Goal: Information Seeking & Learning: Learn about a topic

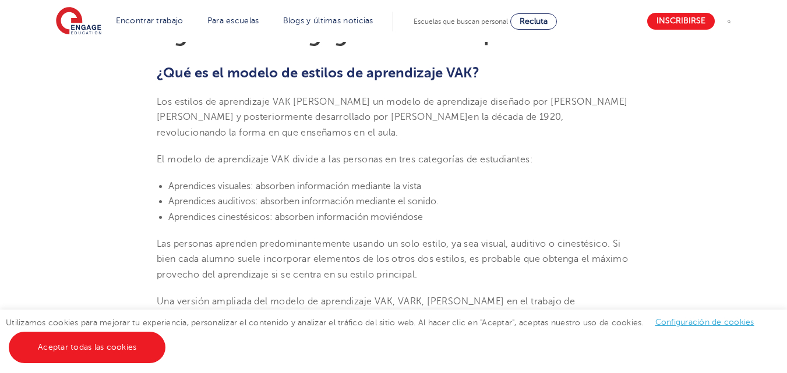
scroll to position [346, 0]
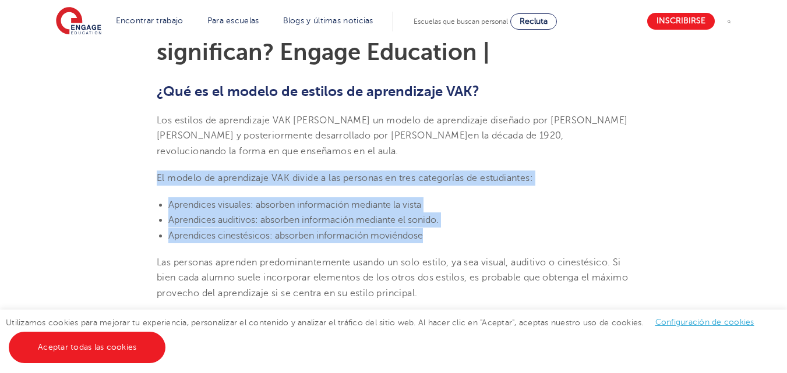
drag, startPoint x: 152, startPoint y: 175, endPoint x: 427, endPoint y: 239, distance: 282.7
copy section "El modelo de aprendizaje VAK divide a las personas en tres categorías de estudi…"
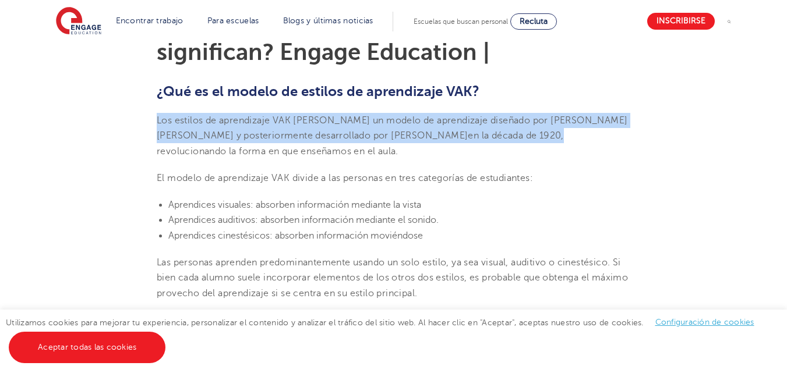
drag, startPoint x: 460, startPoint y: 136, endPoint x: 157, endPoint y: 123, distance: 302.5
click at [157, 123] on span "Los estilos de aprendizaje VAK [PERSON_NAME] un modelo de aprendizaje diseñado …" at bounding box center [392, 135] width 471 height 41
copy span "Los estilos de aprendizaje VAK [PERSON_NAME] un modelo de aprendizaje diseñado …"
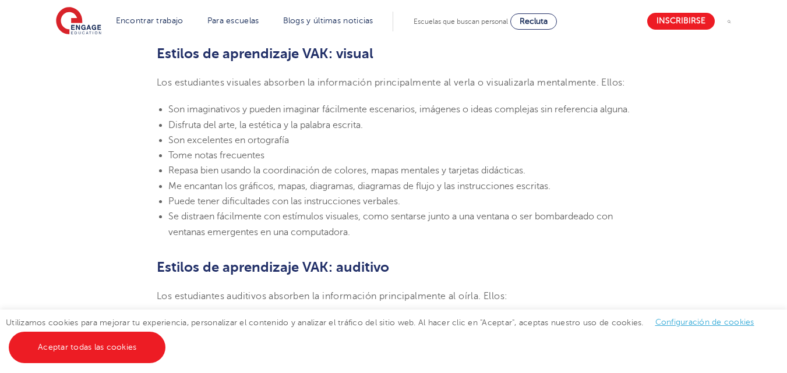
scroll to position [834, 0]
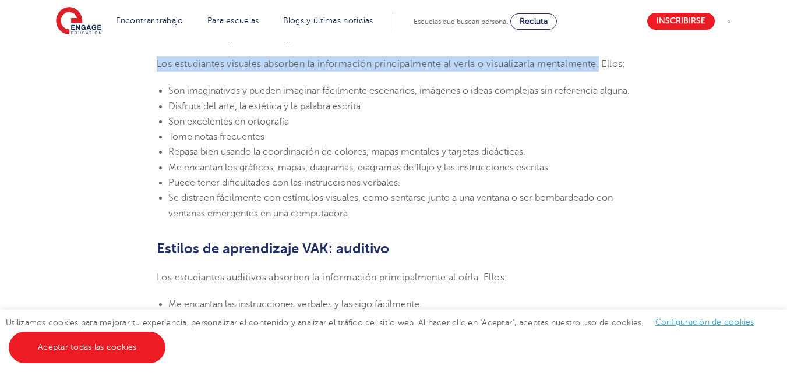
drag, startPoint x: 153, startPoint y: 61, endPoint x: 607, endPoint y: 68, distance: 454.9
click at [607, 68] on section "24 de marzo de 2023 Estilos de aprendizaje VAK: ¿Qué son y qué significan? Enga…" at bounding box center [393, 347] width 706 height 1720
copy font "Los estudiantes visuales absorben la información principalmente al verla o visu…"
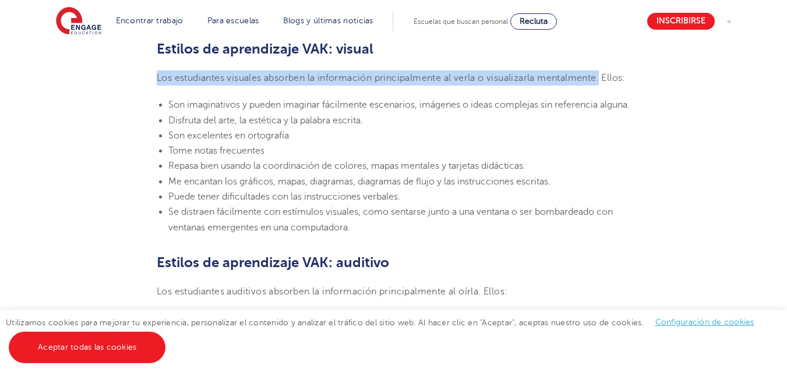
scroll to position [825, 0]
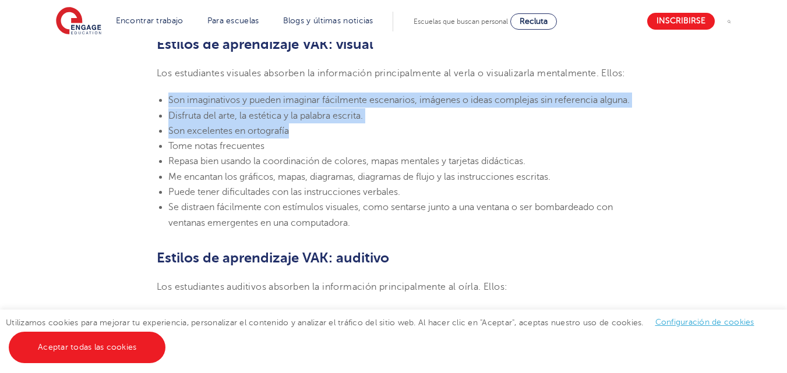
drag, startPoint x: 165, startPoint y: 112, endPoint x: 291, endPoint y: 161, distance: 135.2
click at [291, 161] on ul "Son imaginativos y pueden imaginar fácilmente escenarios, imágenes o ideas comp…" at bounding box center [393, 162] width 473 height 138
copy ul "Son imaginativos y pueden imaginar fácilmente escenarios, imágenes o ideas comp…"
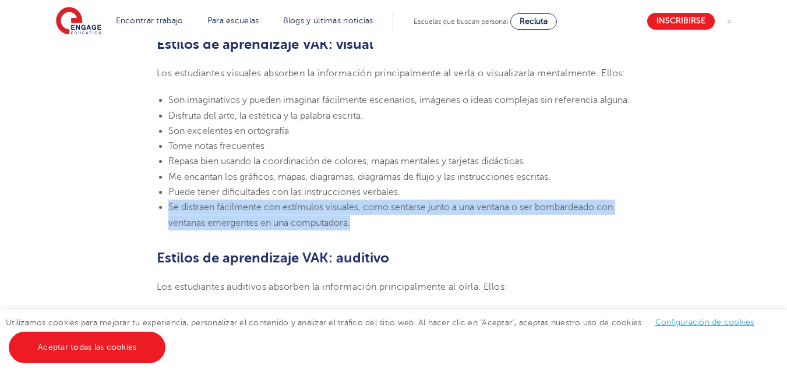
drag, startPoint x: 359, startPoint y: 256, endPoint x: 154, endPoint y: 232, distance: 205.8
click at [154, 232] on section "24 de marzo de 2023 Estilos de aprendizaje VAK: ¿Qué son y qué significan? Enga…" at bounding box center [393, 357] width 706 height 1720
copy font "Se distraen fácilmente con estímulos visuales, como sentarse junto a una ventan…"
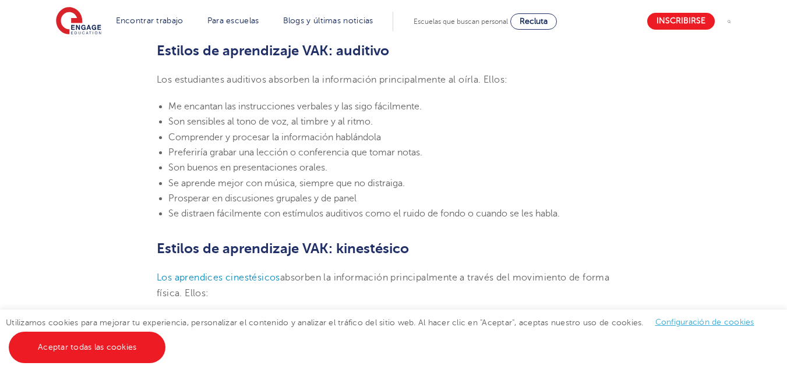
scroll to position [1041, 0]
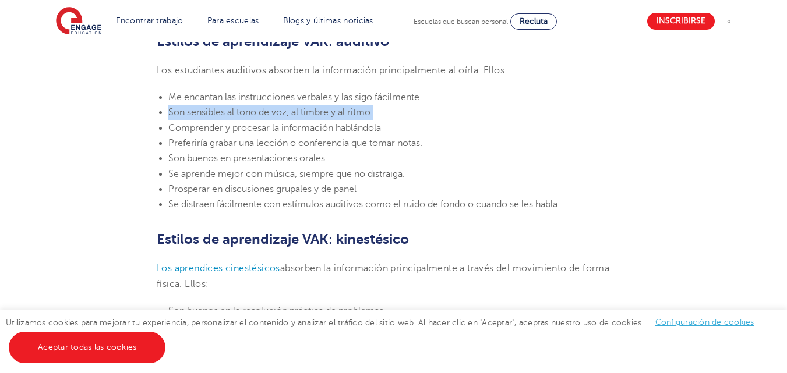
drag, startPoint x: 378, startPoint y: 144, endPoint x: 164, endPoint y: 146, distance: 213.7
click at [164, 146] on ul "Me encantan las instrucciones verbales y las sigo fácilmente. Son sensibles al …" at bounding box center [393, 151] width 473 height 122
copy font "Son sensibles al tono de voz, al timbre y al ritmo."
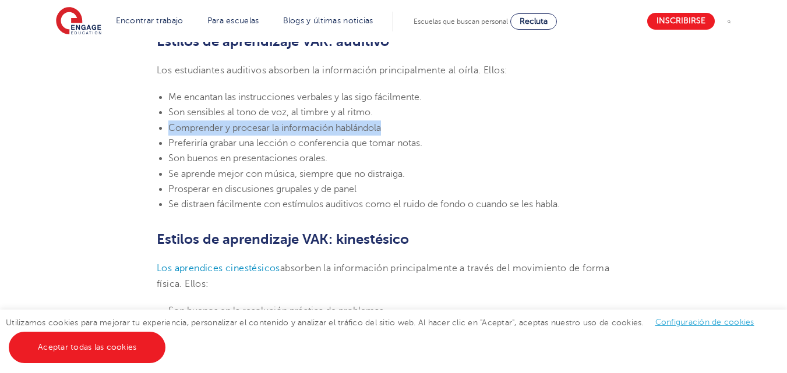
drag, startPoint x: 384, startPoint y: 157, endPoint x: 158, endPoint y: 160, distance: 225.4
click at [168, 136] on li "Comprender y procesar la información hablándola" at bounding box center [399, 128] width 462 height 15
copy font "Comprender y procesar la información hablándola"
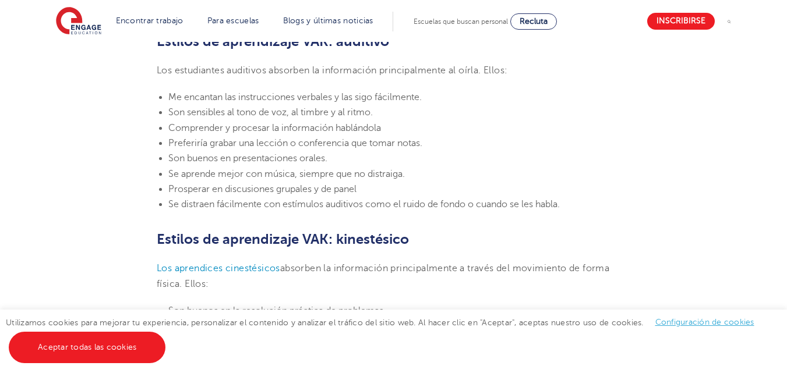
click at [424, 105] on li "Me encantan las instrucciones verbales y las sigo fácilmente." at bounding box center [399, 97] width 462 height 15
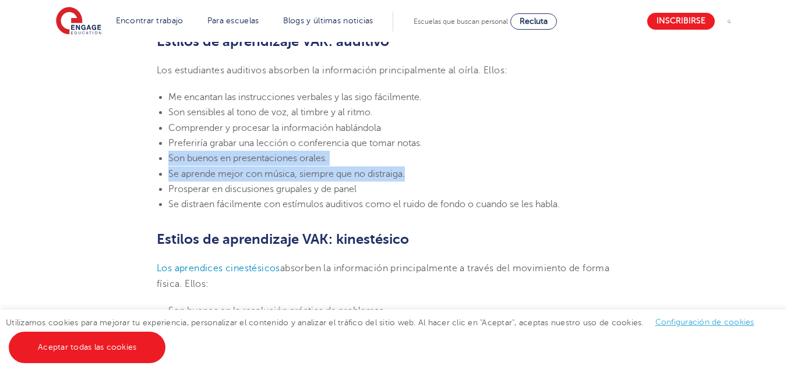
drag, startPoint x: 168, startPoint y: 187, endPoint x: 408, endPoint y: 203, distance: 240.5
click at [408, 203] on ul "Me encantan las instrucciones verbales y las sigo fácilmente. Son sensibles al …" at bounding box center [393, 151] width 473 height 122
copy ul "Son buenos en presentaciones orales. Se aprende mejor con música, siempre que n…"
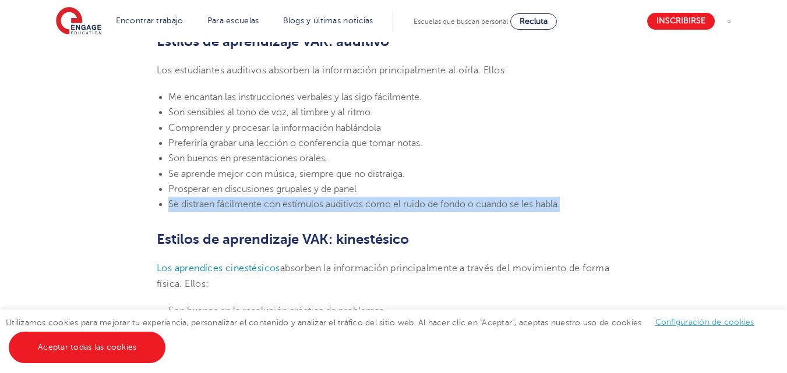
drag, startPoint x: 169, startPoint y: 235, endPoint x: 567, endPoint y: 239, distance: 397.8
click at [567, 212] on li "Se distraen fácilmente con estímulos auditivos como el ruido de fondo o cuando …" at bounding box center [399, 204] width 462 height 15
copy font "Se distraen fácilmente con estímulos auditivos como el ruido de fondo o cuando …"
